Goal: Information Seeking & Learning: Learn about a topic

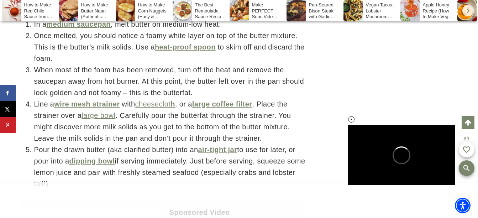
scroll to position [3161, 0]
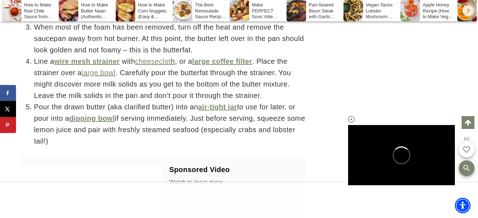
click at [190, 184] on iframe "Advertisement" at bounding box center [239, 200] width 114 height 36
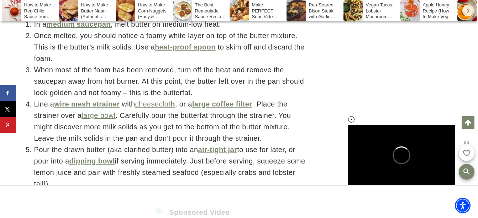
scroll to position [3190, 0]
